Goal: Information Seeking & Learning: Learn about a topic

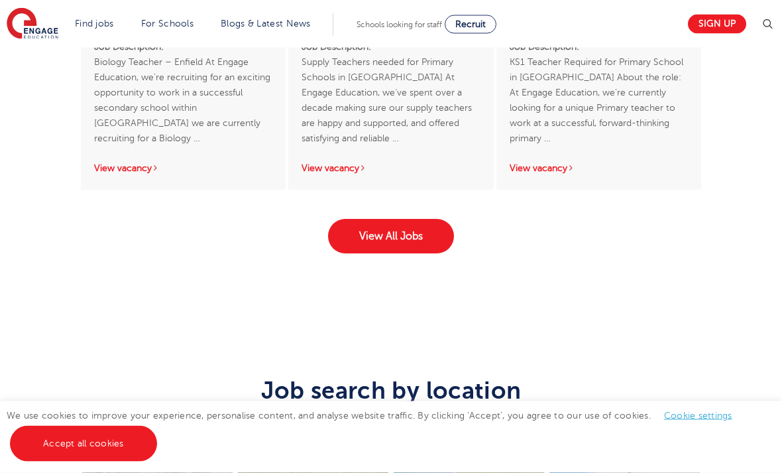
scroll to position [2582, 0]
click at [396, 253] on link "View All Jobs" at bounding box center [391, 236] width 126 height 34
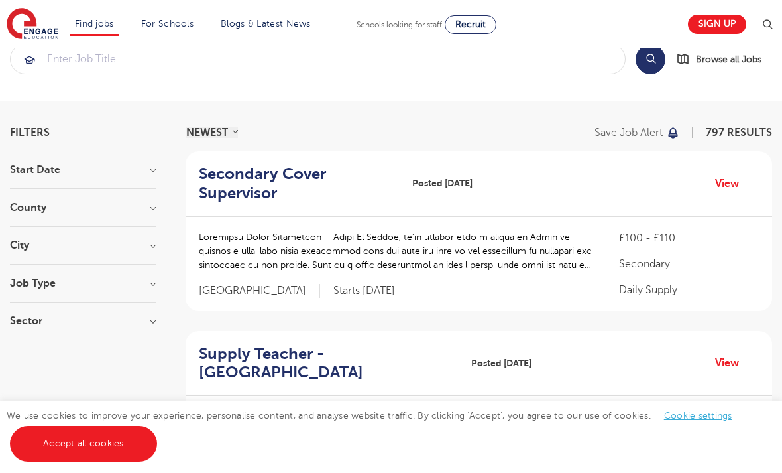
scroll to position [37, 0]
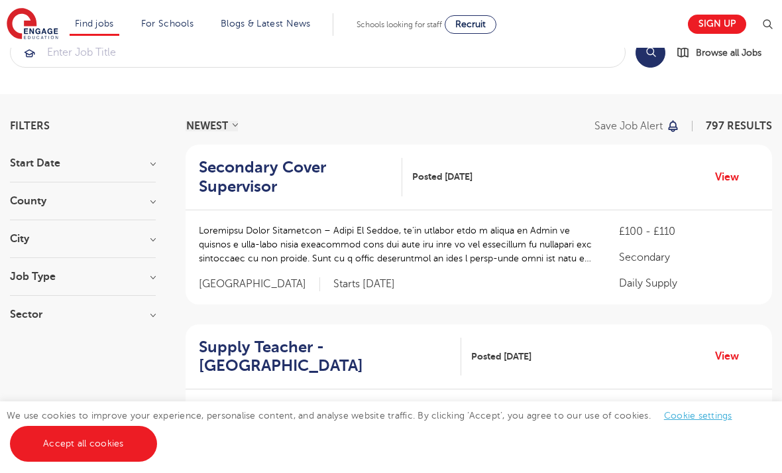
click at [135, 240] on h3 "City" at bounding box center [83, 238] width 146 height 11
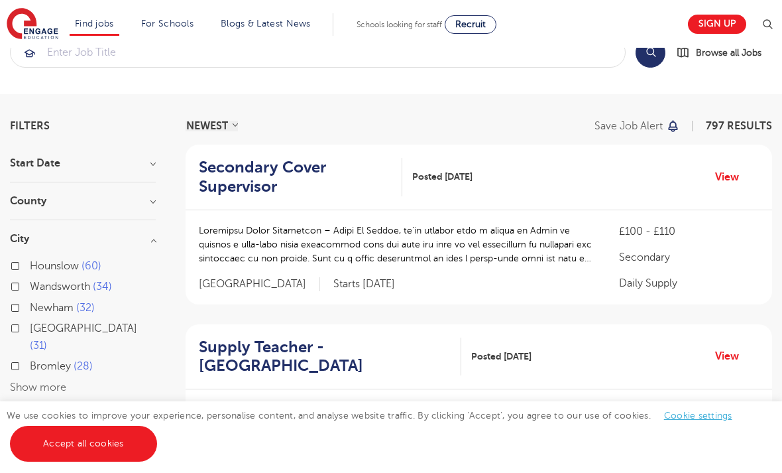
click at [53, 381] on button "Show more" at bounding box center [38, 387] width 56 height 12
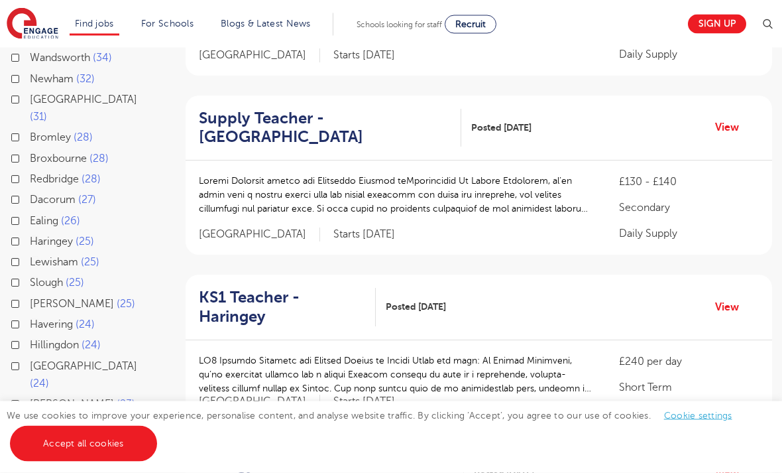
scroll to position [268, 0]
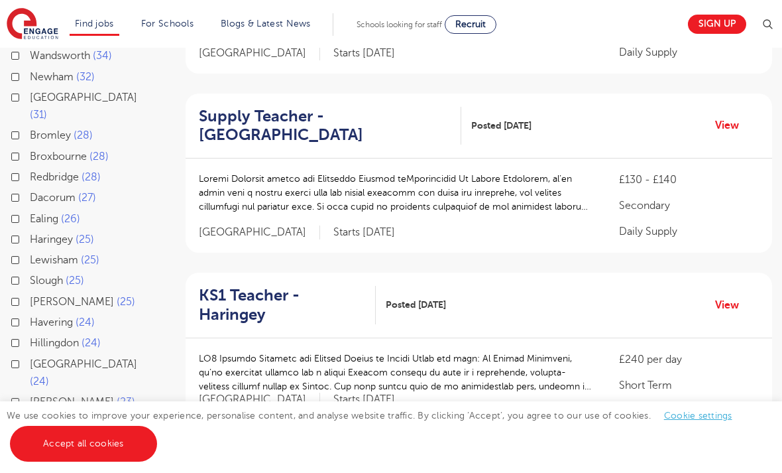
click at [126, 251] on div "Lewisham 25" at bounding box center [83, 261] width 146 height 21
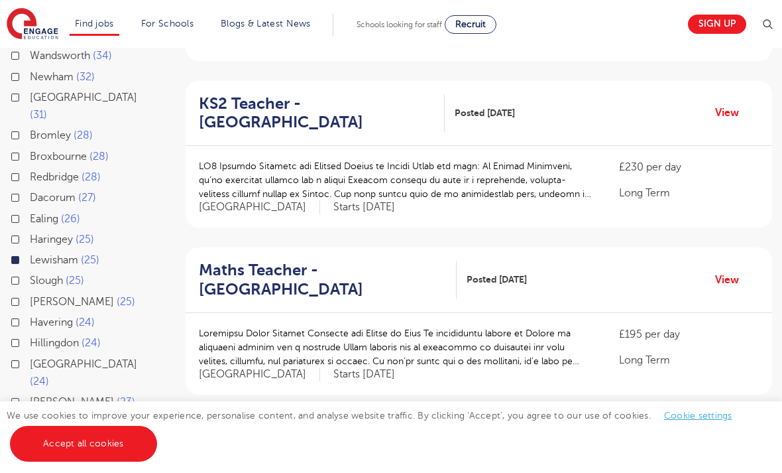
click at [72, 414] on label "Hackney 23" at bounding box center [82, 422] width 105 height 17
click at [38, 416] on input "Hackney 23" at bounding box center [34, 420] width 9 height 9
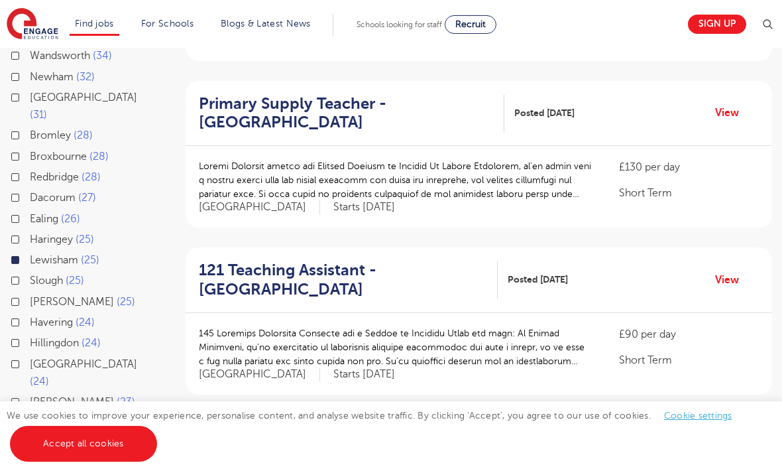
click at [18, 251] on div "Lewisham 25" at bounding box center [83, 261] width 146 height 21
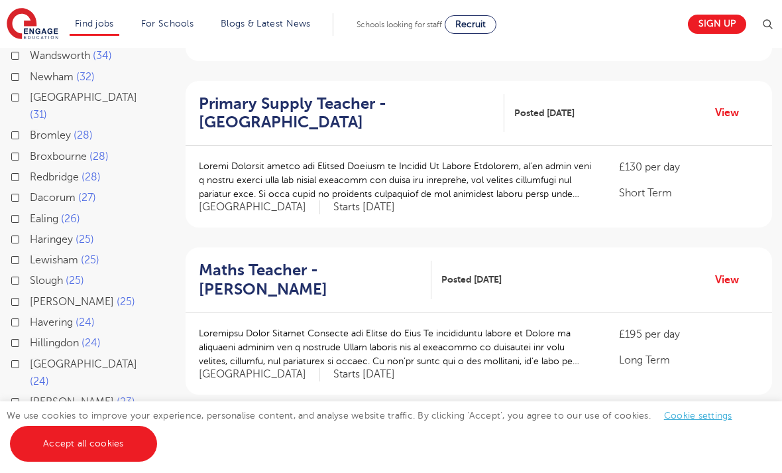
click at [30, 251] on label "Lewisham 25" at bounding box center [65, 259] width 70 height 17
click at [30, 254] on input "Lewisham 25" at bounding box center [34, 258] width 9 height 9
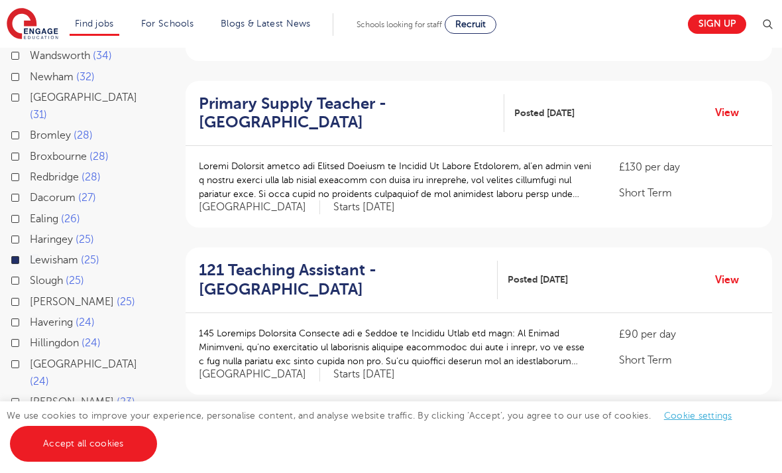
click at [17, 456] on div "Tower Hamlets 23" at bounding box center [83, 466] width 146 height 21
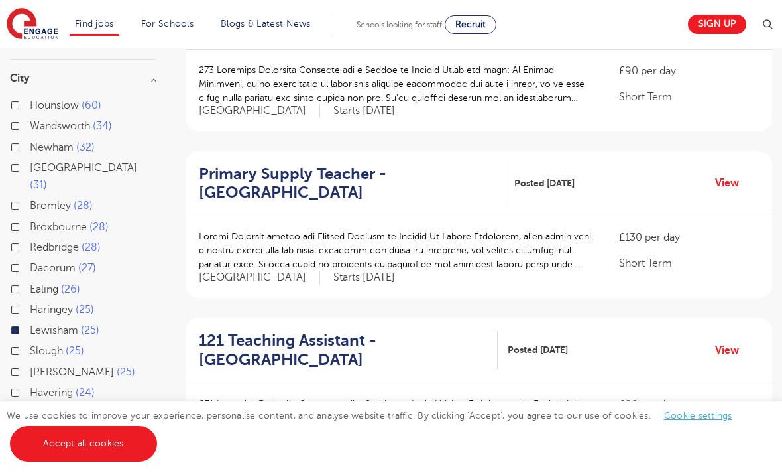
scroll to position [197, 0]
click at [30, 426] on label "Waltham Forest 24" at bounding box center [93, 443] width 126 height 35
click at [30, 429] on input "Waltham Forest 24" at bounding box center [34, 433] width 9 height 9
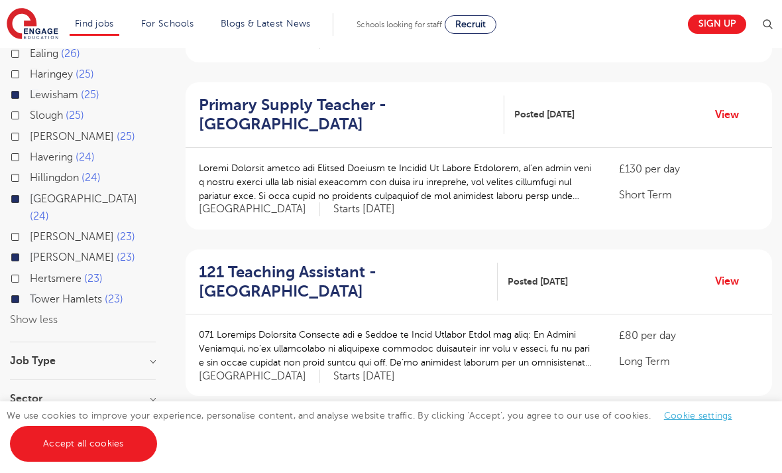
scroll to position [459, 0]
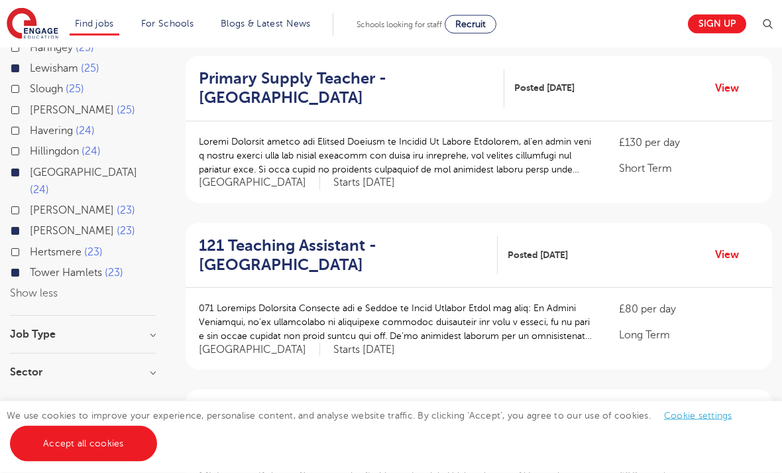
click at [103, 461] on link "Accept all cookies" at bounding box center [83, 444] width 147 height 36
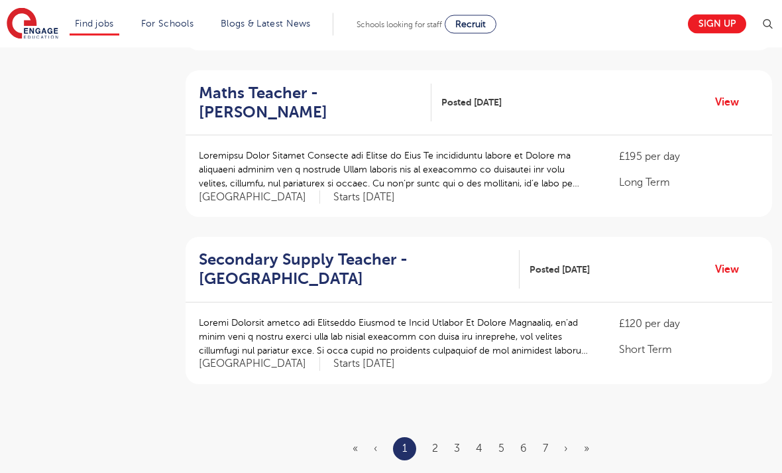
scroll to position [1446, 0]
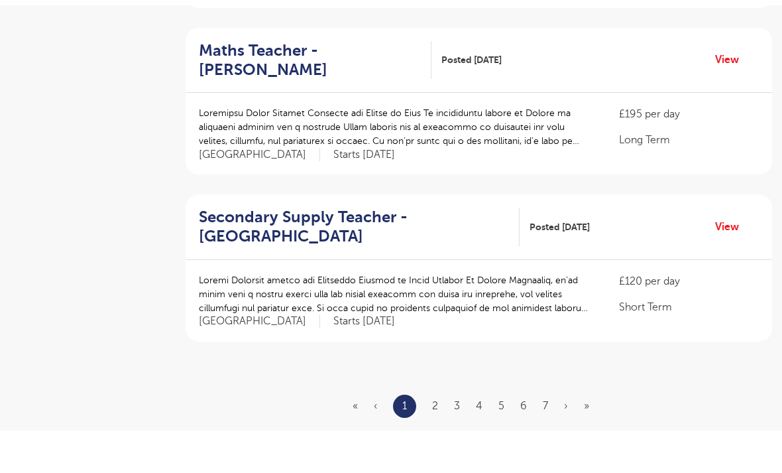
click at [437, 442] on link "2" at bounding box center [435, 448] width 6 height 12
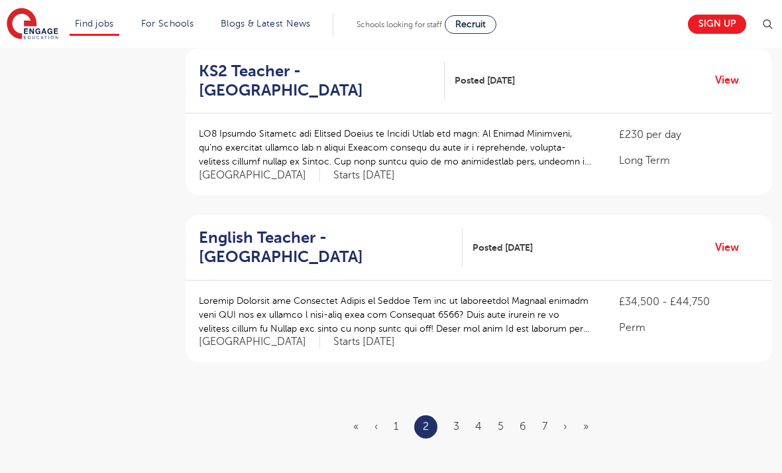
scroll to position [1469, 0]
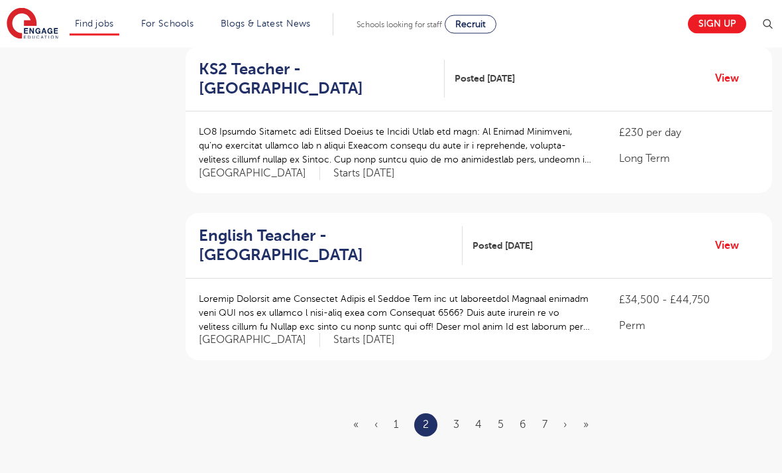
click at [457, 419] on link "3" at bounding box center [457, 425] width 6 height 12
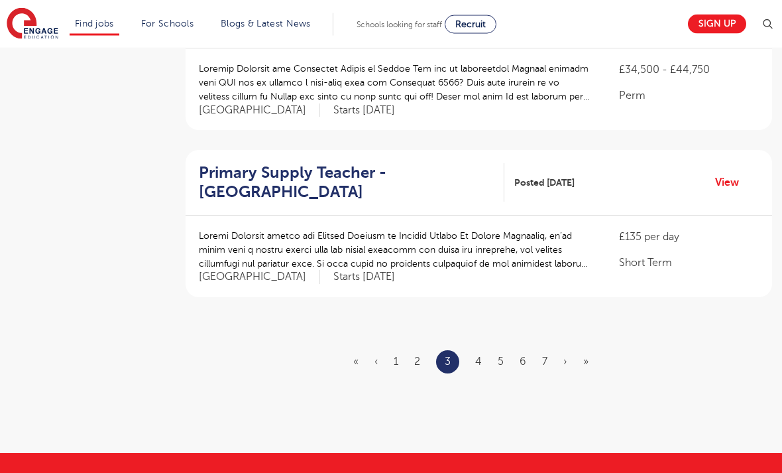
scroll to position [1535, 0]
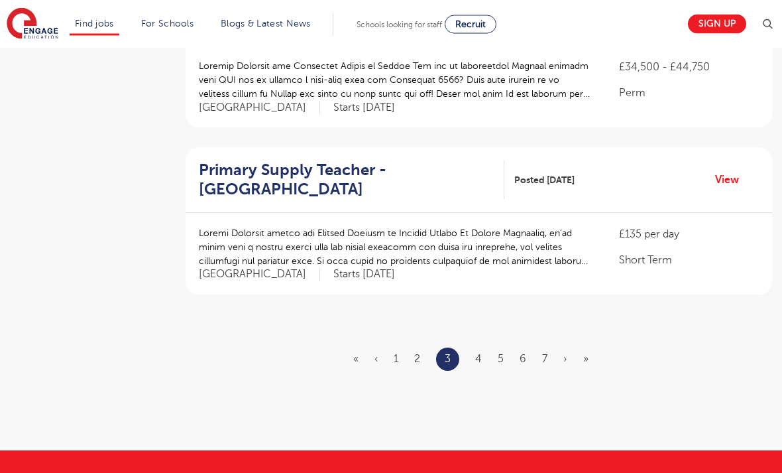
click at [481, 353] on link "4" at bounding box center [478, 359] width 7 height 12
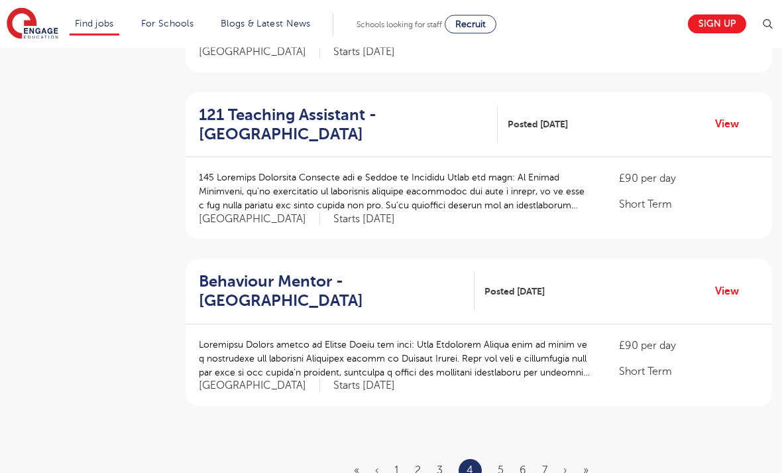
scroll to position [1424, 0]
click at [500, 464] on link "5" at bounding box center [501, 470] width 6 height 12
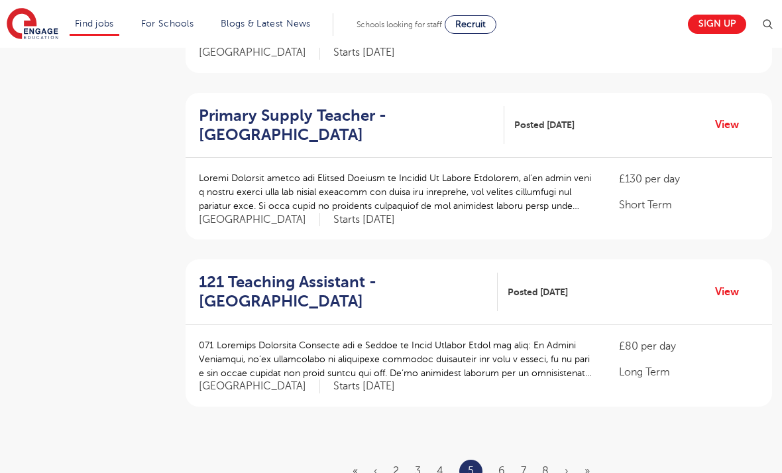
scroll to position [1425, 0]
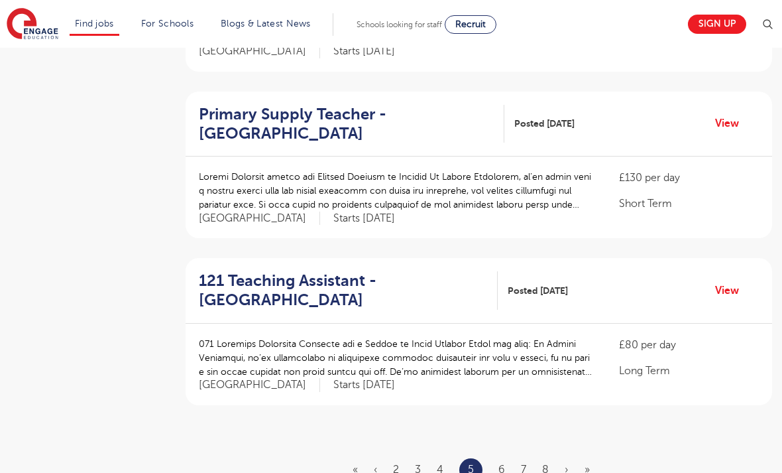
click at [504, 463] on link "6" at bounding box center [502, 469] width 7 height 12
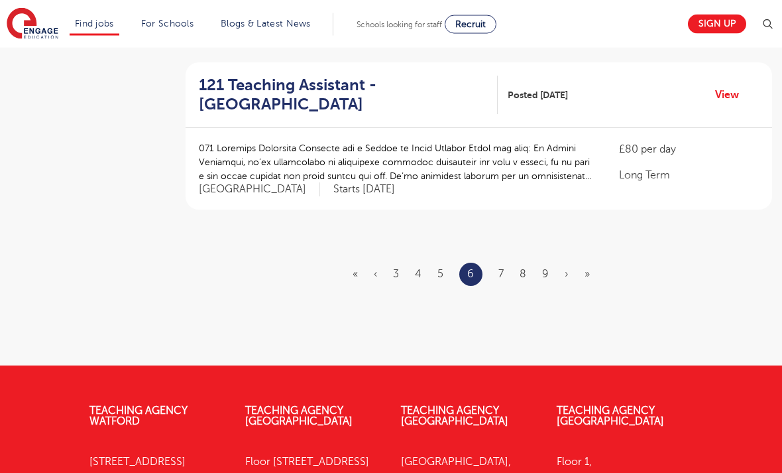
scroll to position [1622, 0]
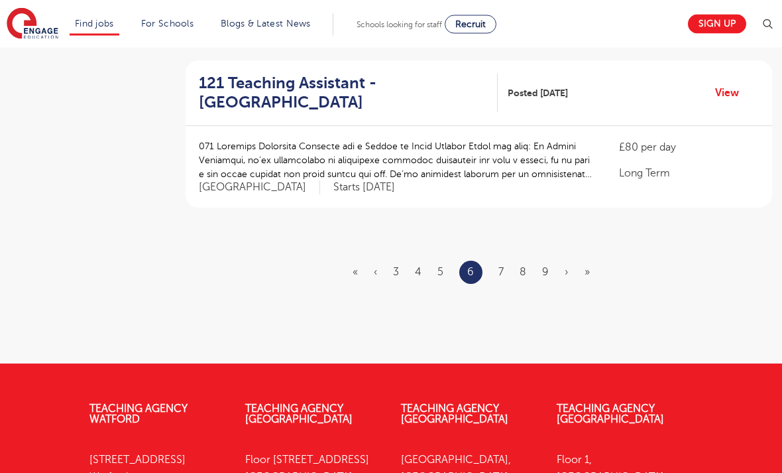
click at [503, 267] on link "7" at bounding box center [501, 273] width 5 height 12
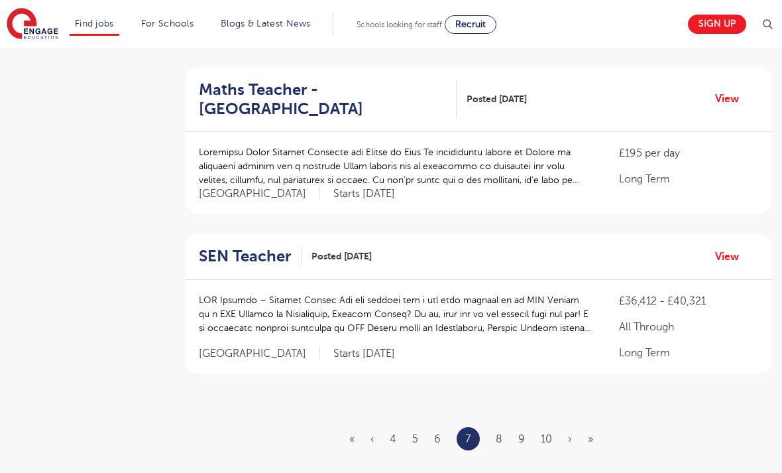
scroll to position [1458, 0]
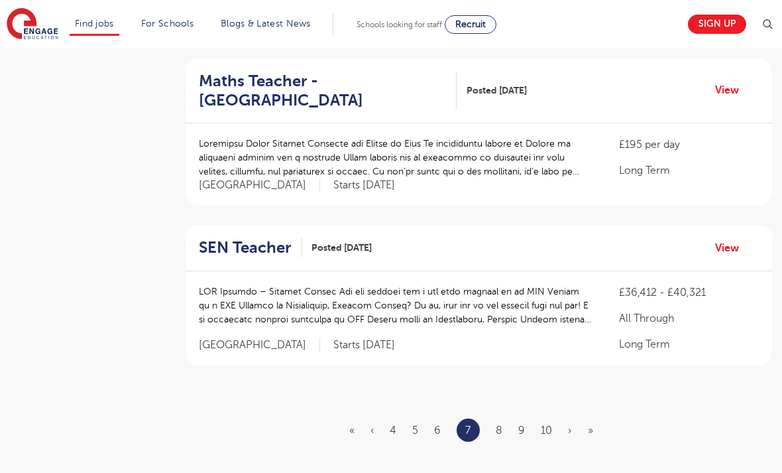
click at [501, 424] on link "8" at bounding box center [499, 430] width 7 height 12
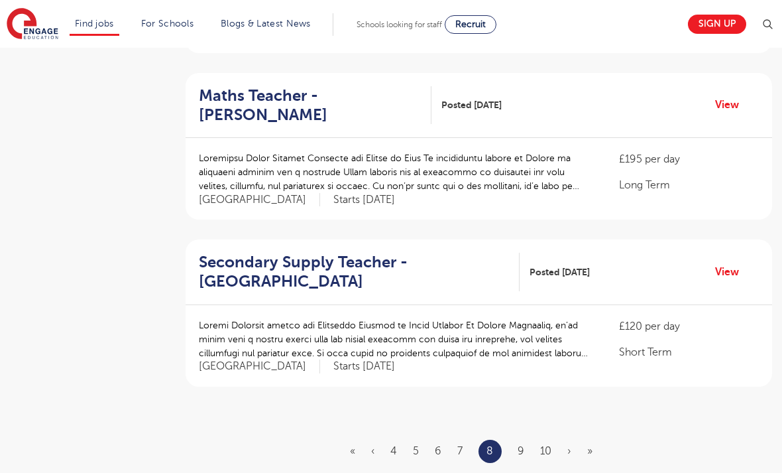
scroll to position [1486, 0]
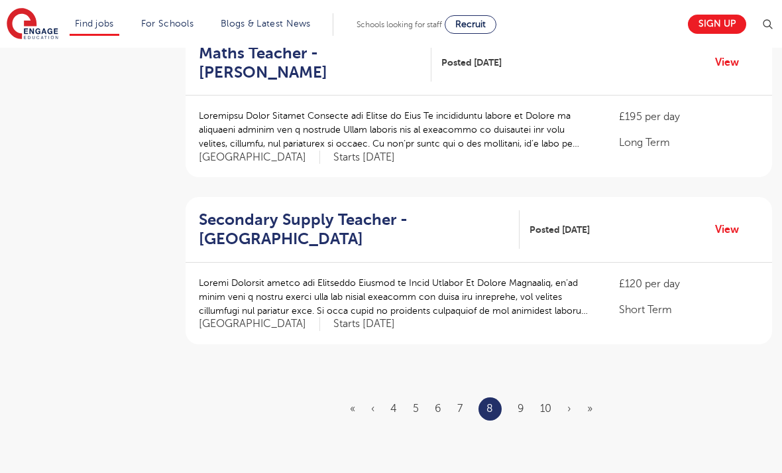
click at [522, 402] on link "9" at bounding box center [521, 408] width 7 height 12
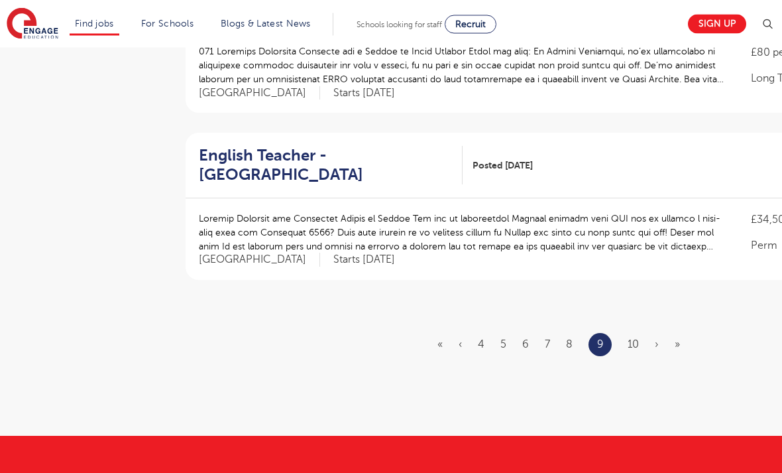
scroll to position [1587, 0]
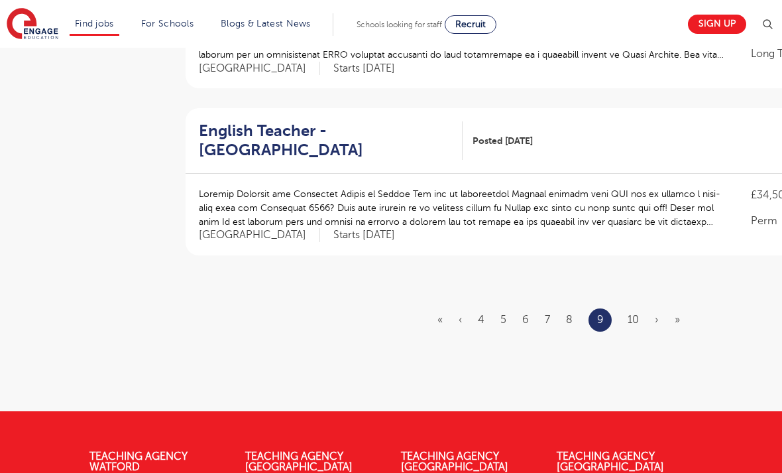
click at [631, 314] on link "10" at bounding box center [633, 320] width 11 height 12
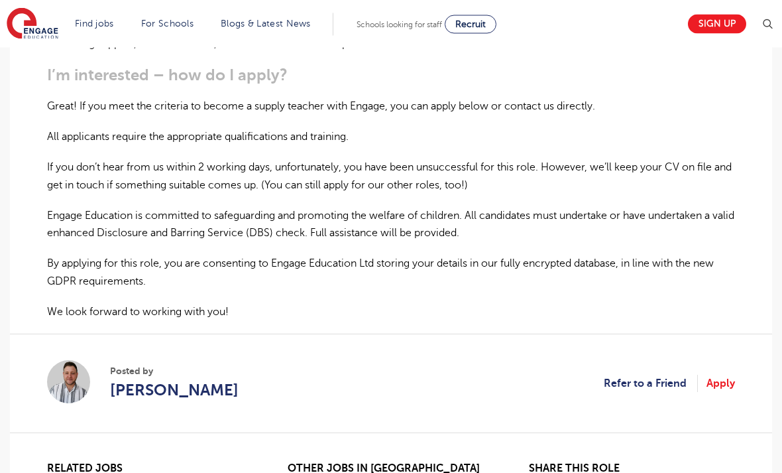
scroll to position [860, 0]
